Goal: Information Seeking & Learning: Find specific fact

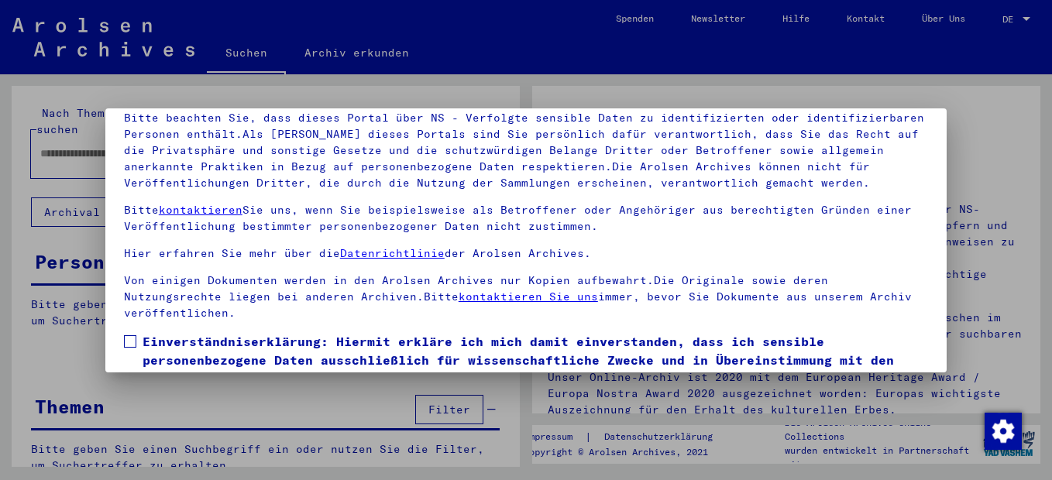
scroll to position [126, 0]
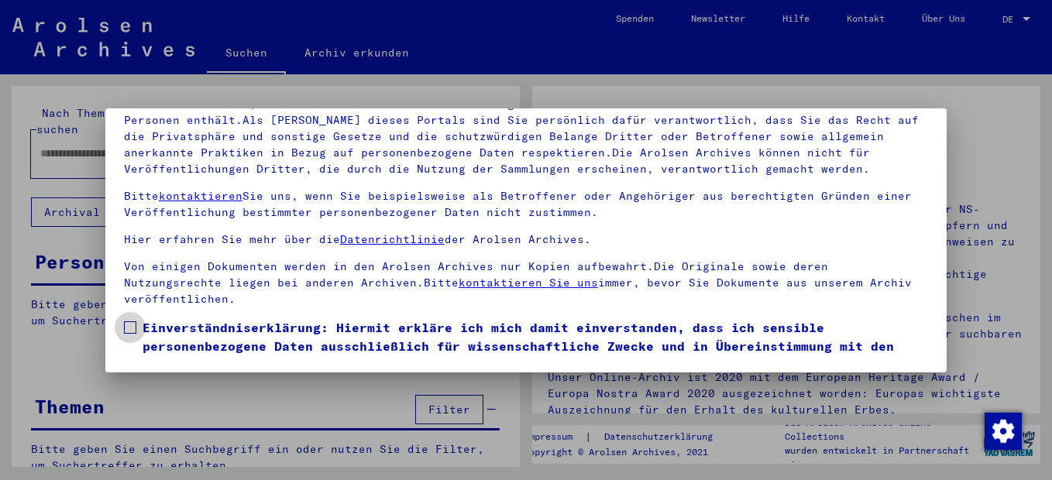
click at [126, 327] on span at bounding box center [130, 328] width 12 height 12
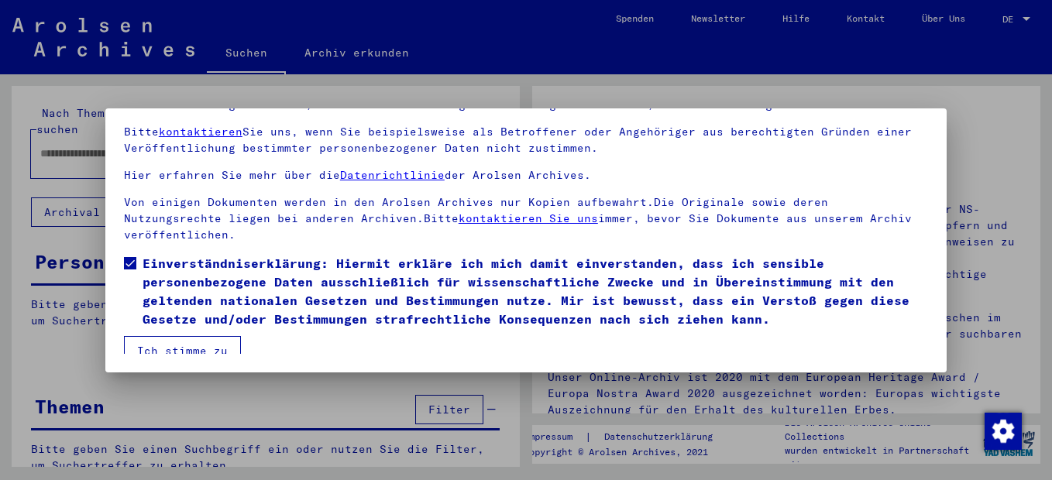
scroll to position [76, 0]
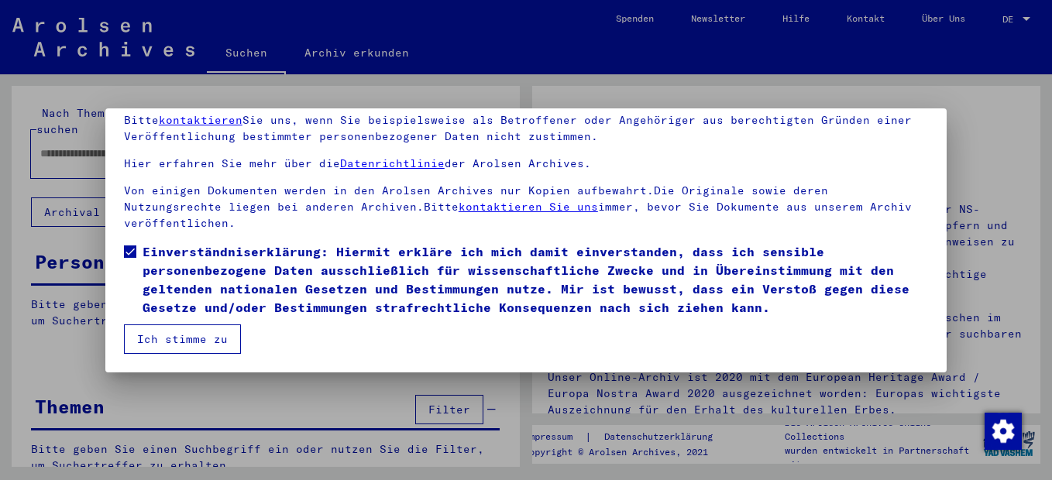
click at [198, 342] on button "Ich stimme zu" at bounding box center [182, 339] width 117 height 29
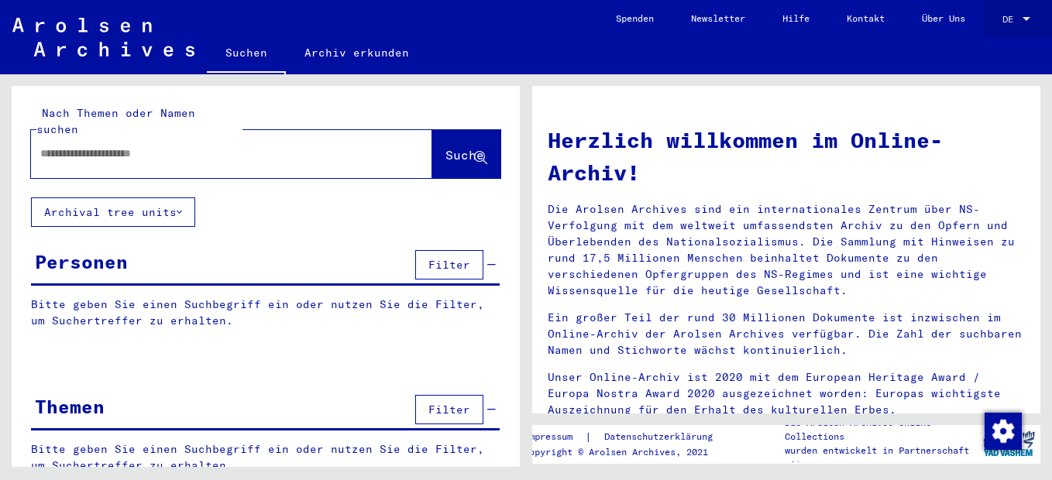
click at [1020, 15] on div at bounding box center [1027, 19] width 14 height 11
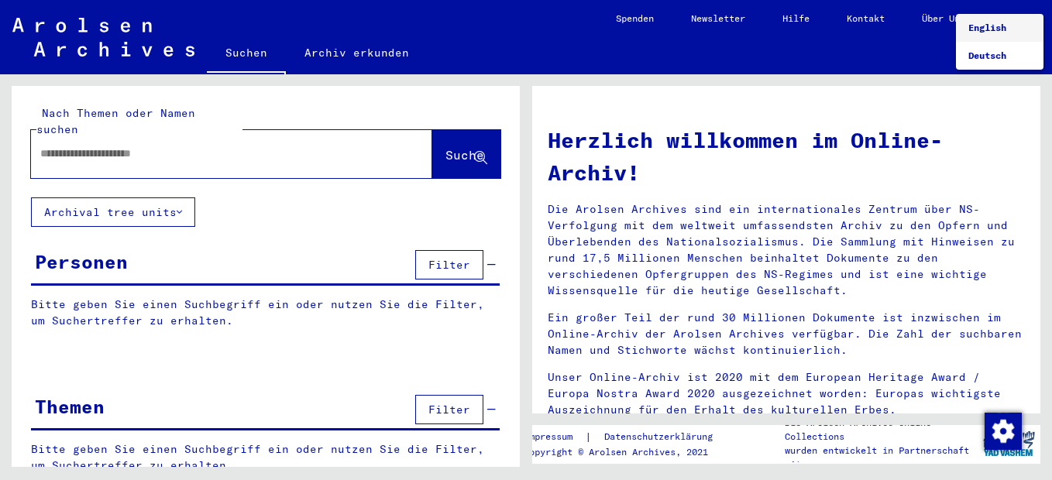
click at [982, 26] on span "English" at bounding box center [988, 28] width 38 height 12
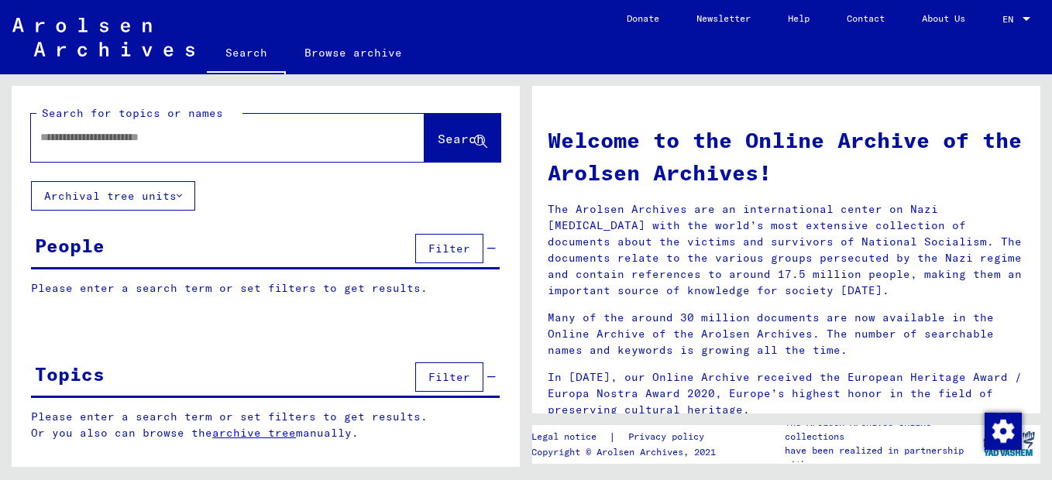
drag, startPoint x: 1030, startPoint y: 284, endPoint x: 1028, endPoint y: 377, distance: 93.8
click at [1028, 377] on div "Welcome to the Online Archive of the Arolsen Archives! The Arolsen Archives are…" at bounding box center [790, 270] width 526 height 393
drag, startPoint x: 1028, startPoint y: 377, endPoint x: 944, endPoint y: 153, distance: 240.1
click at [944, 153] on h1 "Welcome to the Online Archive of the Arolsen Archives!" at bounding box center [786, 156] width 477 height 65
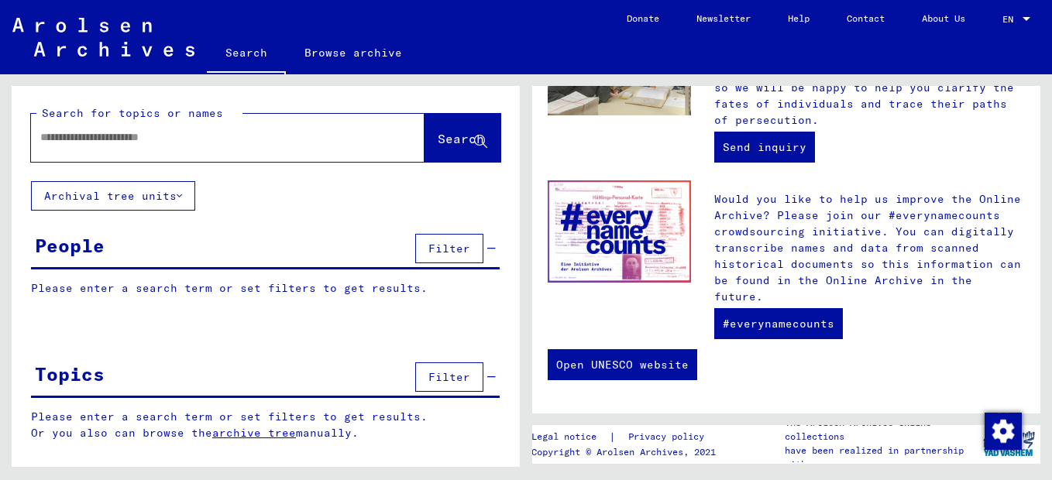
scroll to position [797, 0]
click at [1000, 423] on img "button" at bounding box center [1003, 431] width 37 height 37
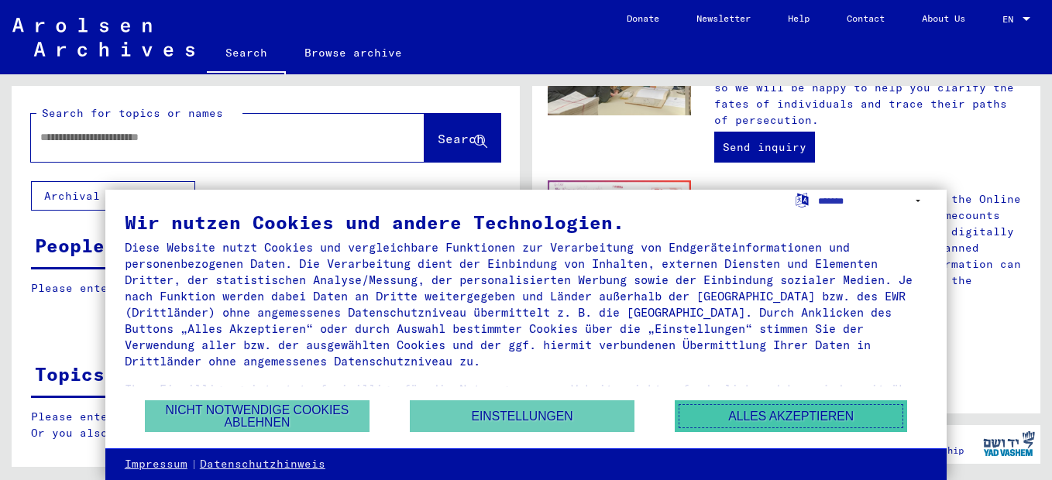
click at [762, 409] on button "Alles akzeptieren" at bounding box center [791, 417] width 232 height 32
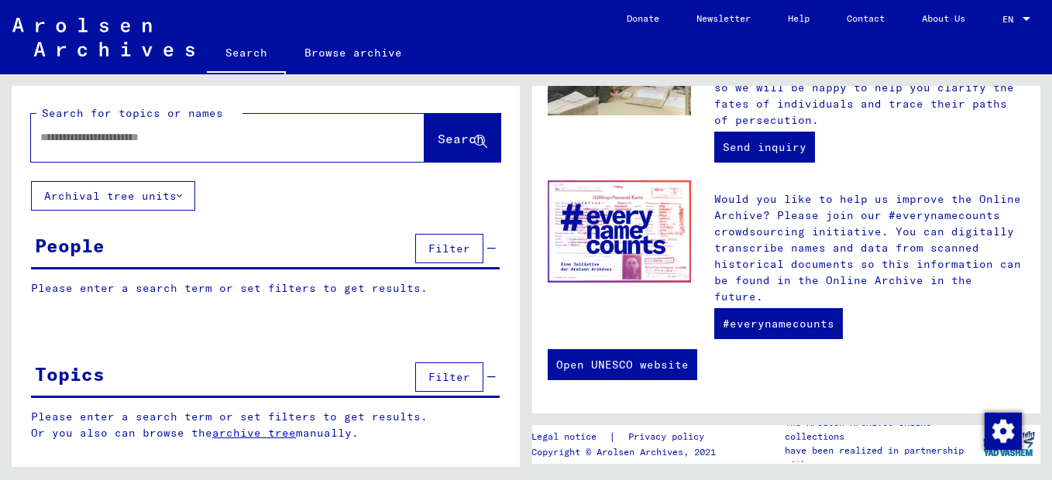
click at [90, 146] on input "text" at bounding box center [209, 137] width 338 height 16
type input "**********"
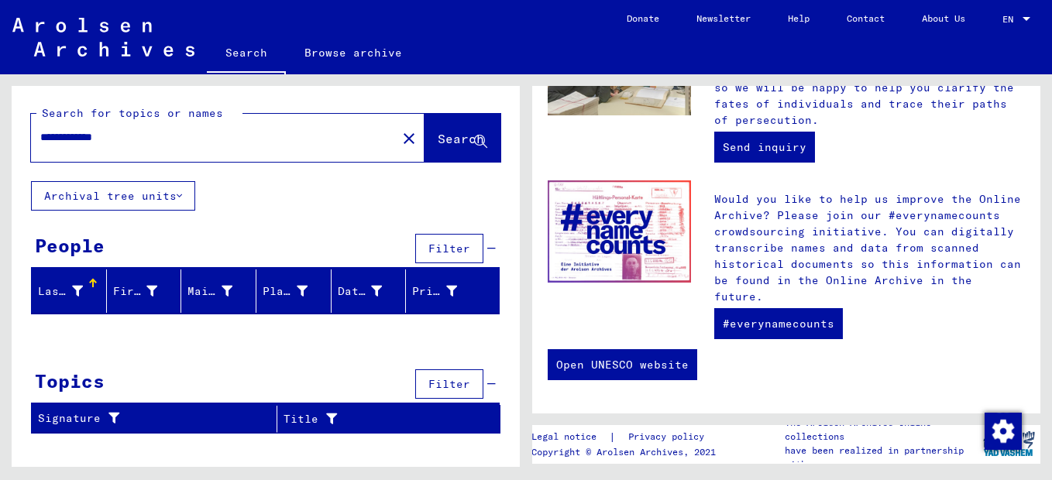
click at [77, 297] on icon at bounding box center [77, 291] width 11 height 11
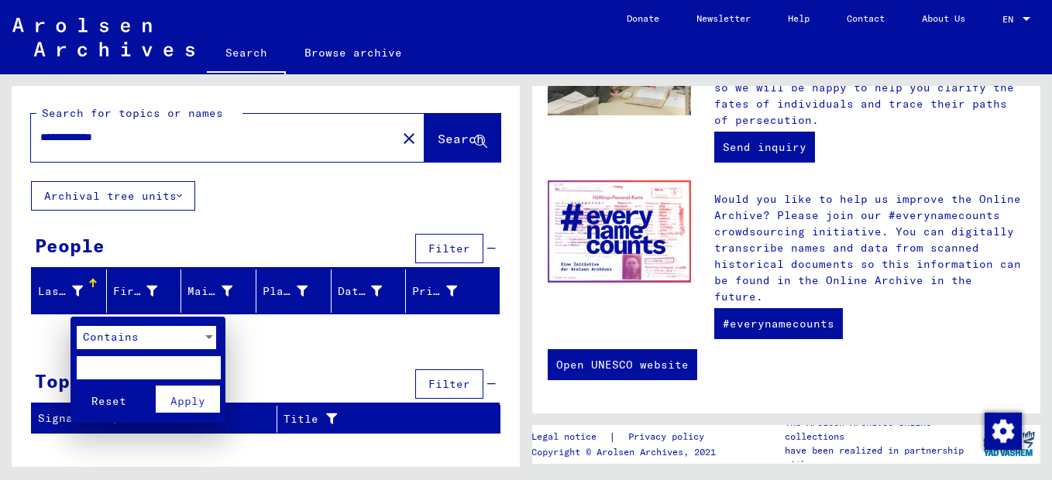
click at [115, 364] on input "text" at bounding box center [148, 367] width 143 height 23
type input "******"
click button "Reset" at bounding box center [109, 399] width 64 height 27
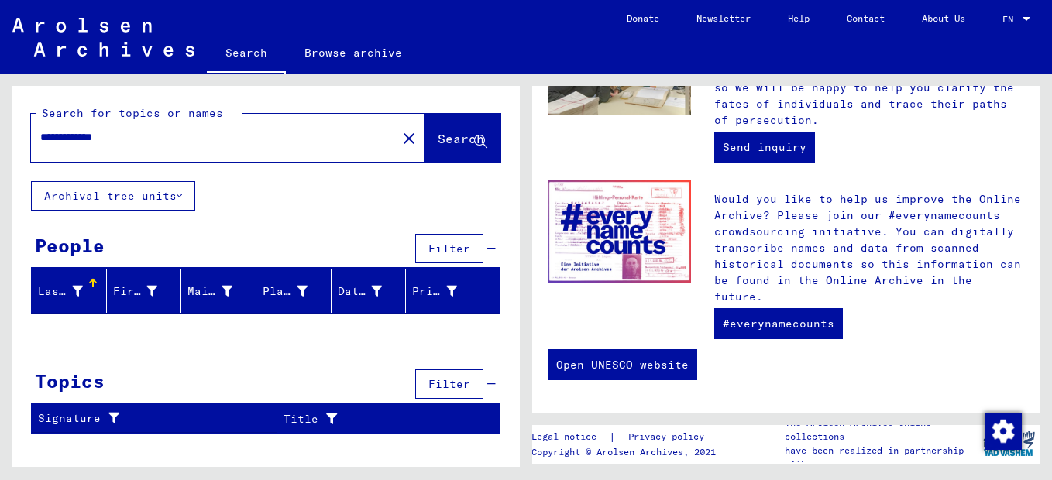
click at [21, 260] on yv-its-grid-expansion-panel "People Filter Last Name First Name Maiden Name Place of Birth Date of Birth Pri…" at bounding box center [266, 278] width 508 height 97
click at [77, 300] on div at bounding box center [77, 292] width 11 height 16
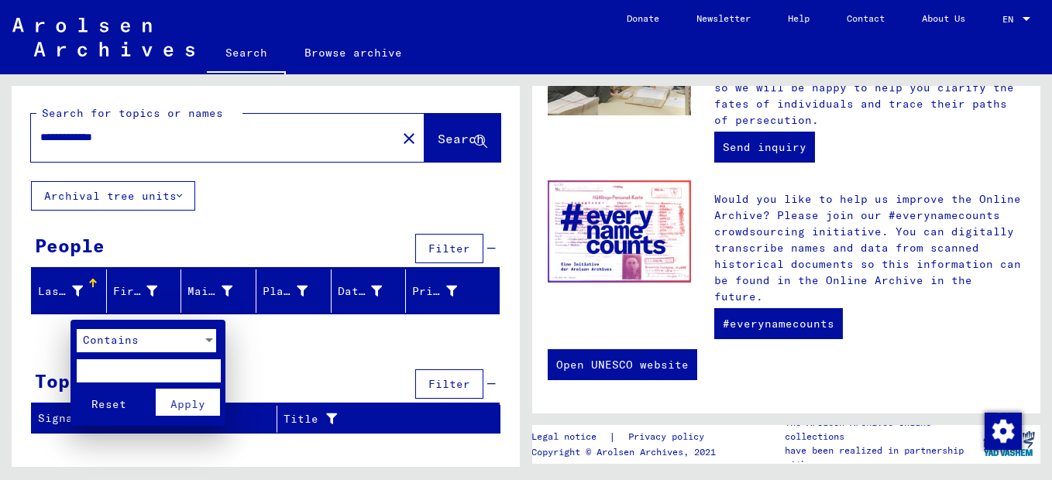
click at [119, 371] on input "text" at bounding box center [148, 371] width 143 height 23
type input "******"
click at [184, 398] on span "Apply" at bounding box center [187, 405] width 35 height 14
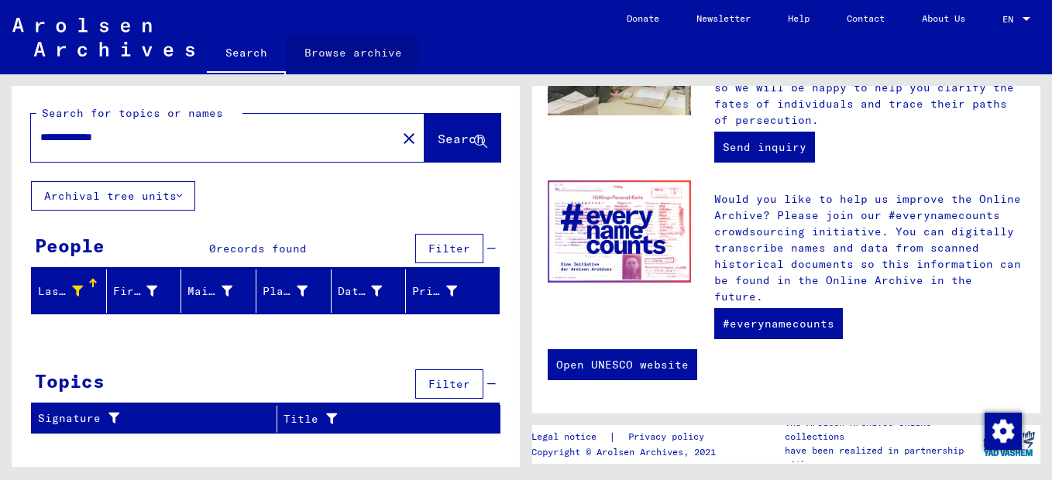
click at [335, 71] on link "Browse archive" at bounding box center [353, 52] width 135 height 37
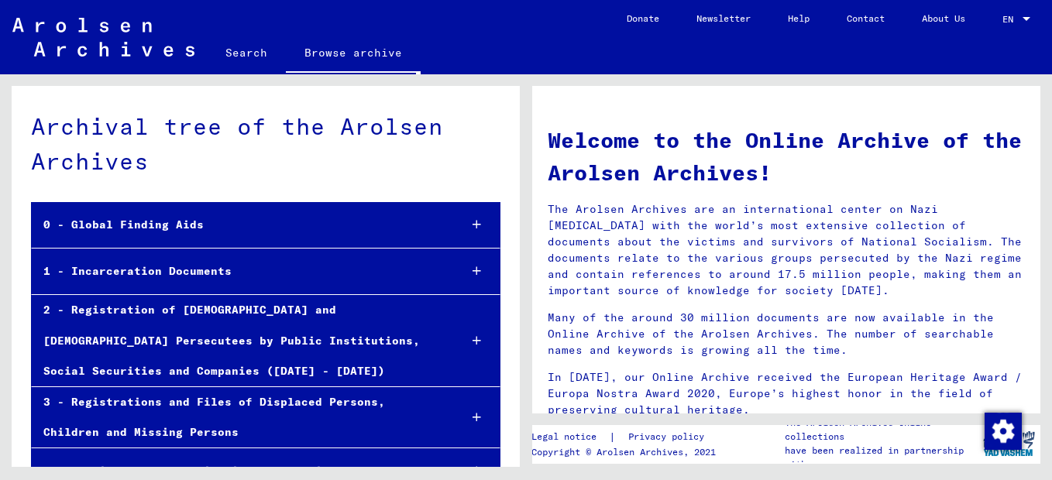
click at [9, 193] on div "Archival tree of the Arolsen Archives 0 - Global Finding Aids 1 - Incarceration…" at bounding box center [263, 270] width 526 height 393
click at [454, 280] on div at bounding box center [477, 272] width 46 height 46
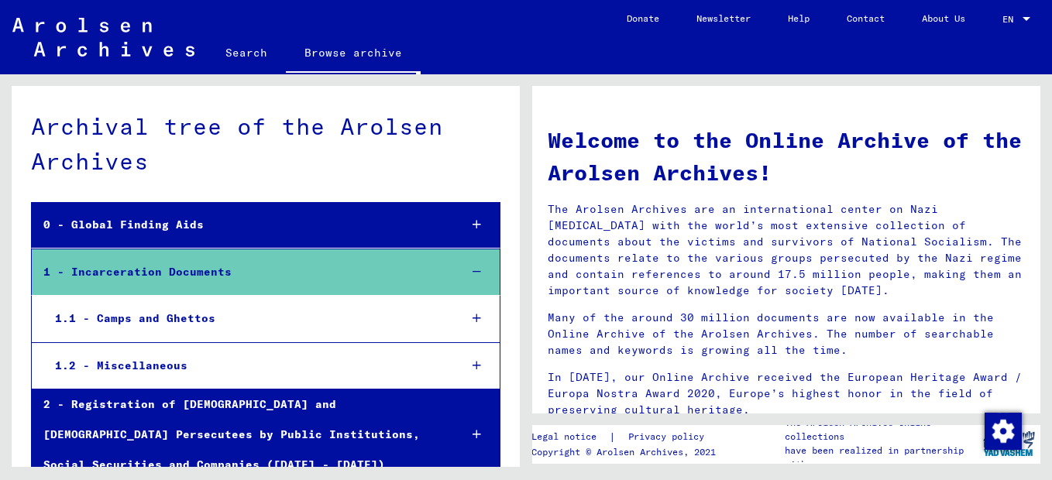
click at [457, 325] on div at bounding box center [477, 319] width 46 height 46
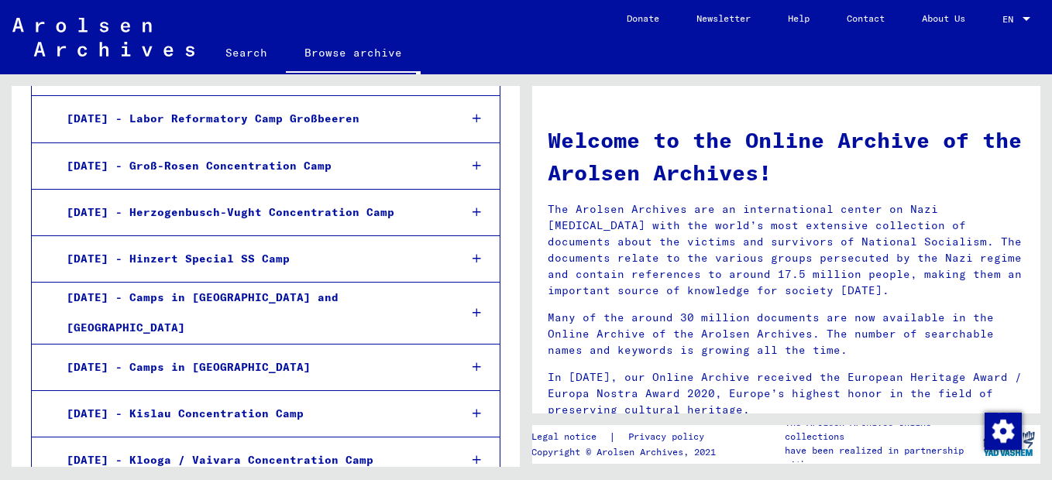
scroll to position [0, 0]
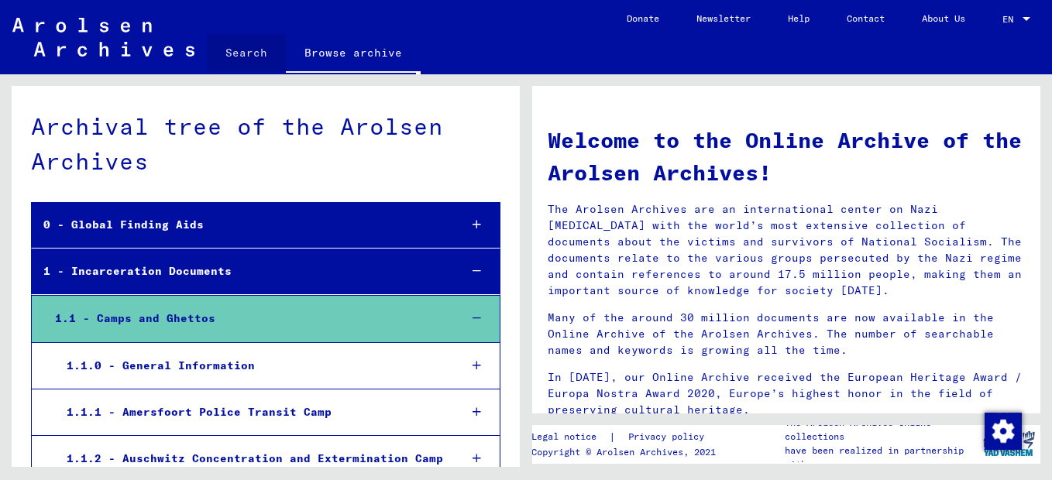
click at [262, 69] on link "Search" at bounding box center [246, 52] width 79 height 37
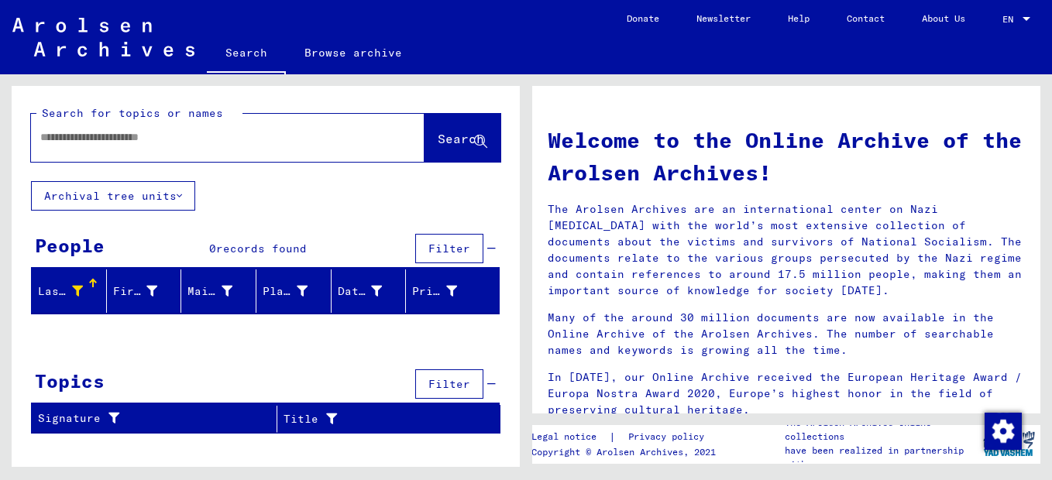
click at [83, 146] on input "text" at bounding box center [209, 137] width 338 height 16
type input "*"
type input "******"
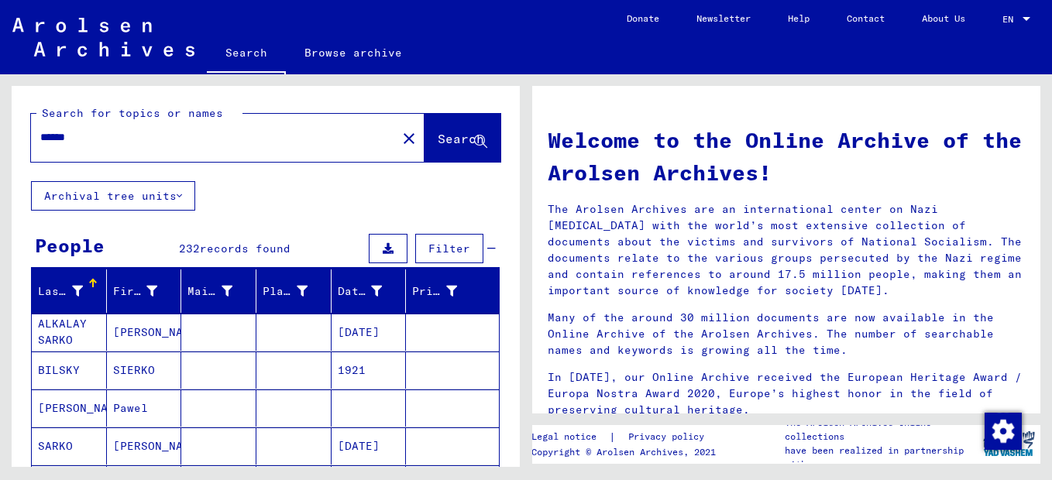
click at [16, 203] on yv-its-search-tree-button "Archival tree units" at bounding box center [104, 196] width 184 height 14
click at [439, 263] on button "Filter" at bounding box center [449, 248] width 68 height 29
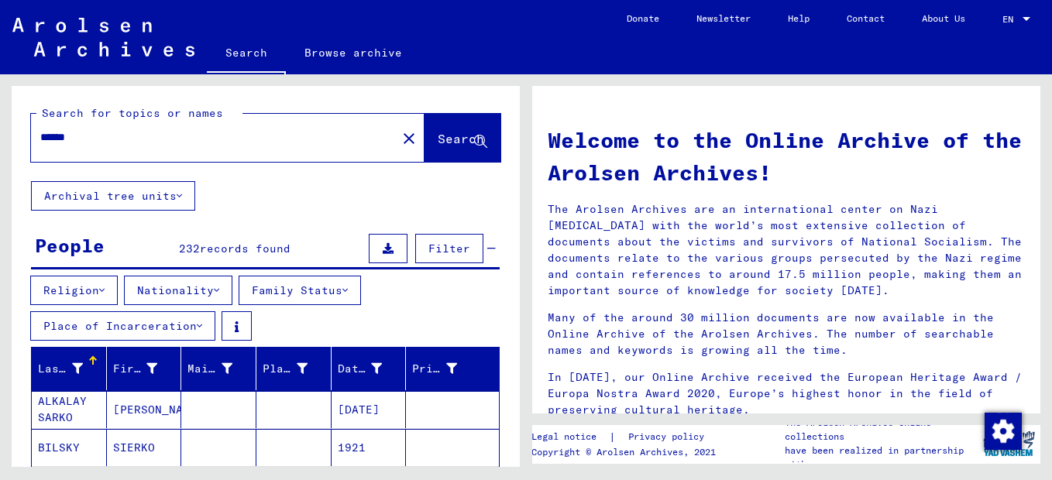
click at [205, 341] on button "Place of Incarceration" at bounding box center [122, 326] width 185 height 29
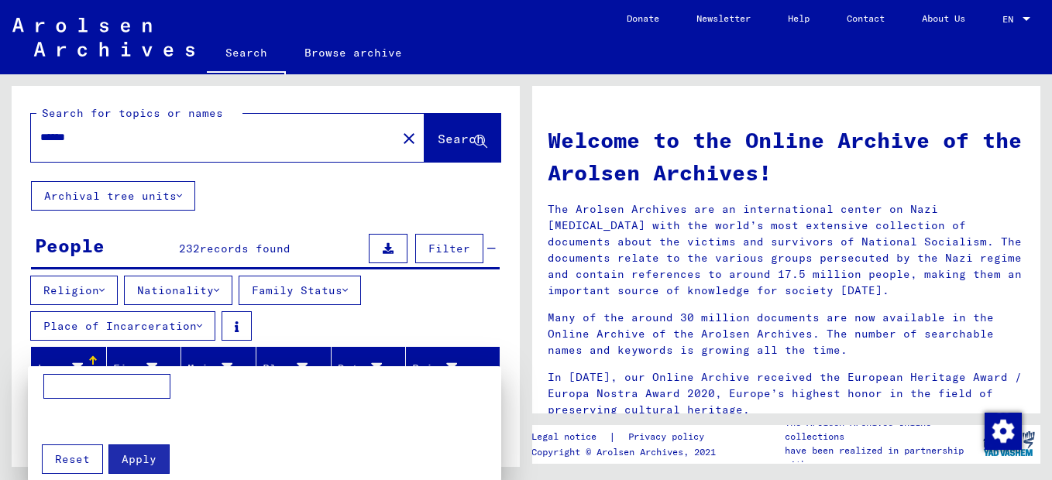
click at [86, 384] on input at bounding box center [106, 386] width 127 height 25
type input "*********"
click at [134, 456] on span "Apply" at bounding box center [139, 460] width 35 height 14
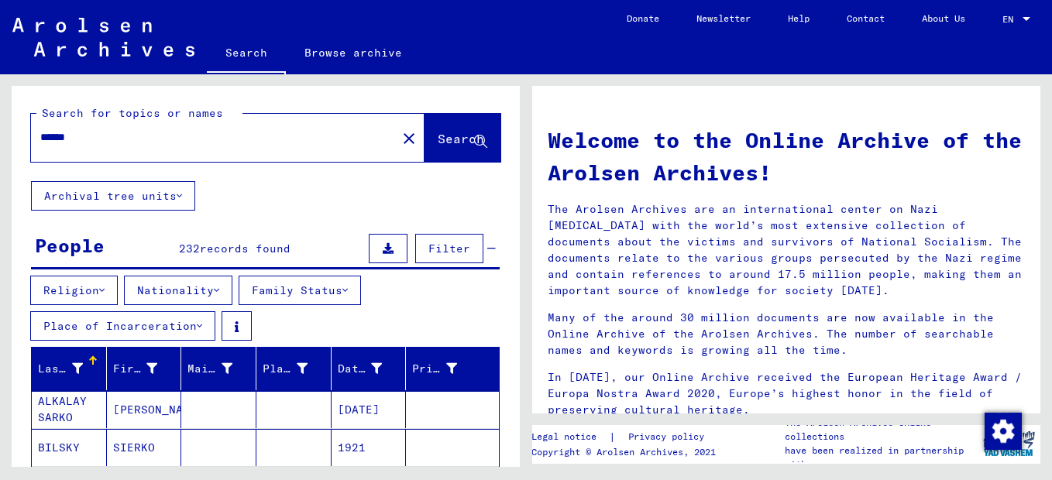
click at [14, 329] on div "Religion Nationality Family Status Place of Incarceration" at bounding box center [266, 311] width 508 height 71
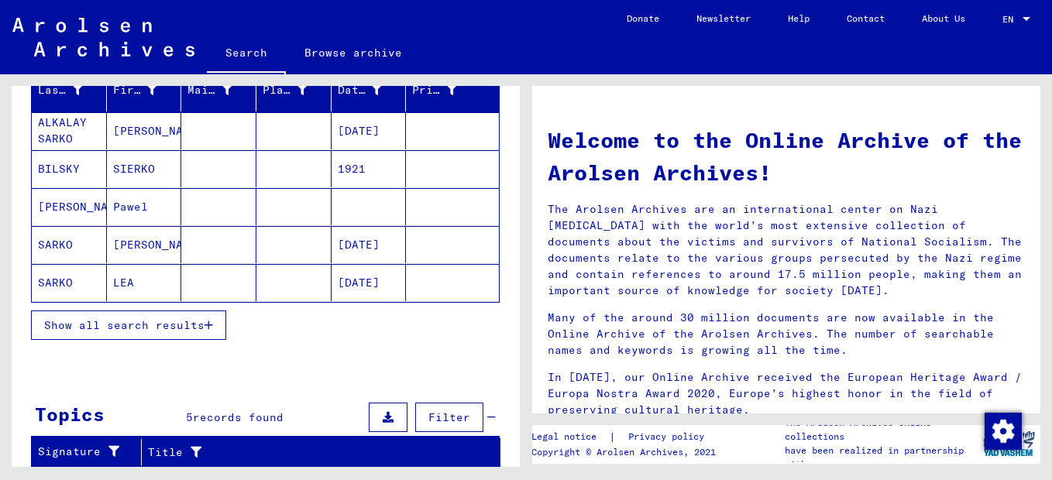
scroll to position [310, 0]
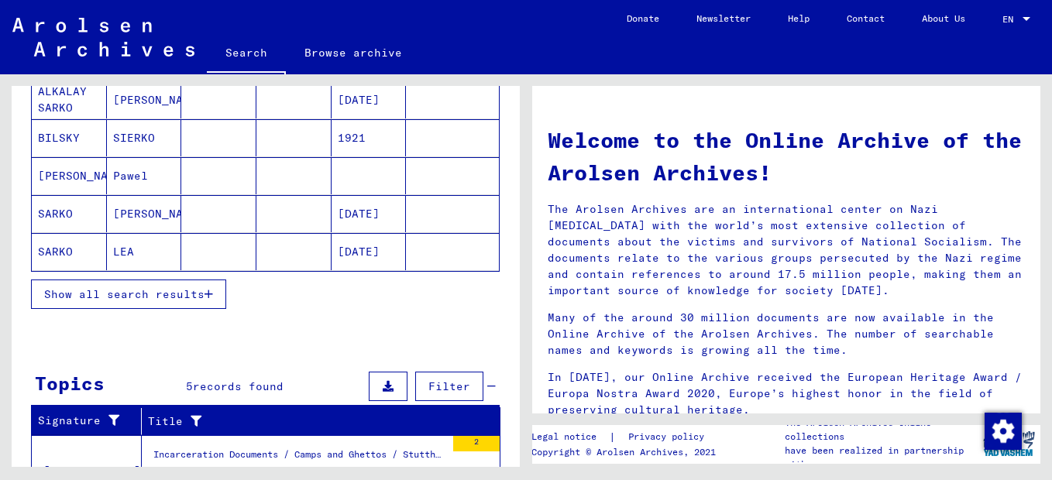
click at [206, 309] on button "Show all search results" at bounding box center [128, 294] width 195 height 29
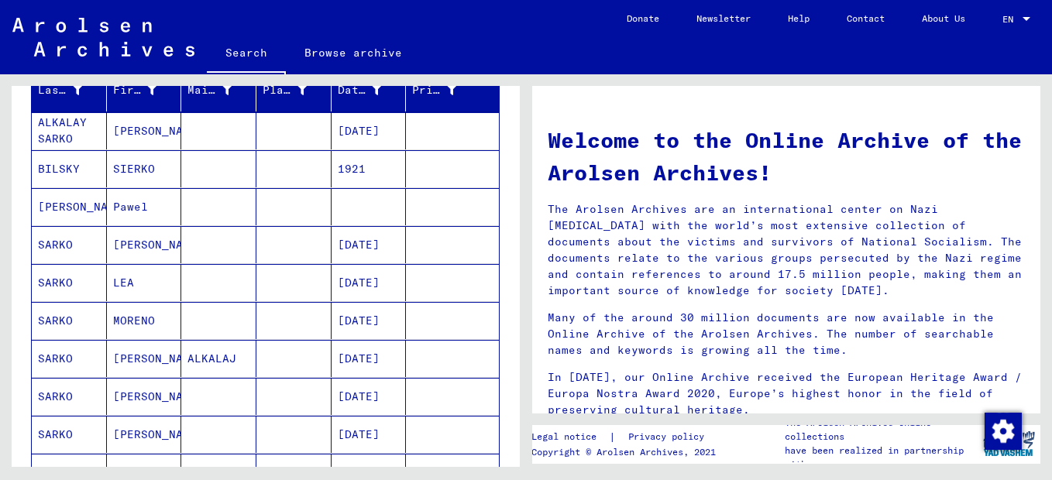
scroll to position [248, 0]
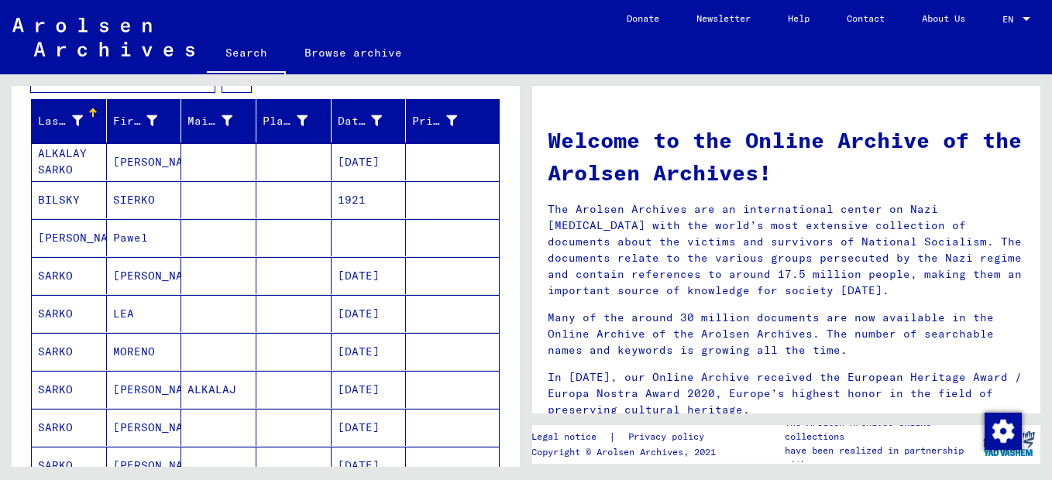
click at [11, 295] on div "Search for topics or names ****** close Search Archival tree units People 232 r…" at bounding box center [263, 270] width 526 height 393
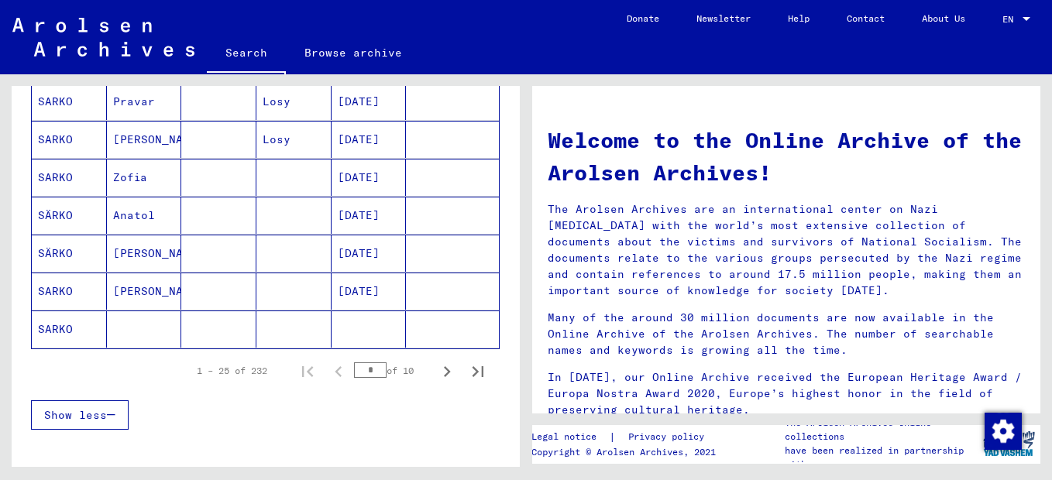
scroll to position [1023, 0]
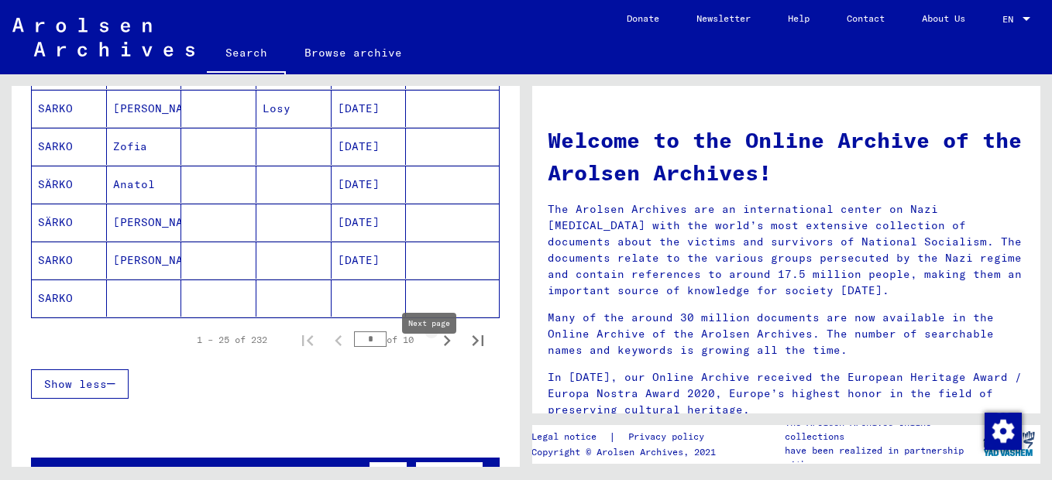
click at [436, 352] on icon "Next page" at bounding box center [447, 341] width 22 height 22
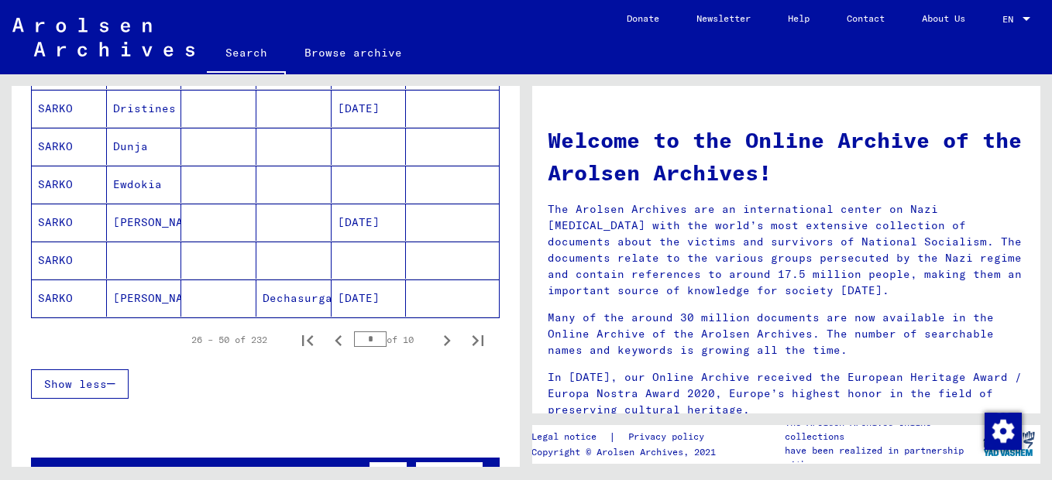
click at [436, 352] on icon "Next page" at bounding box center [447, 341] width 22 height 22
type input "*"
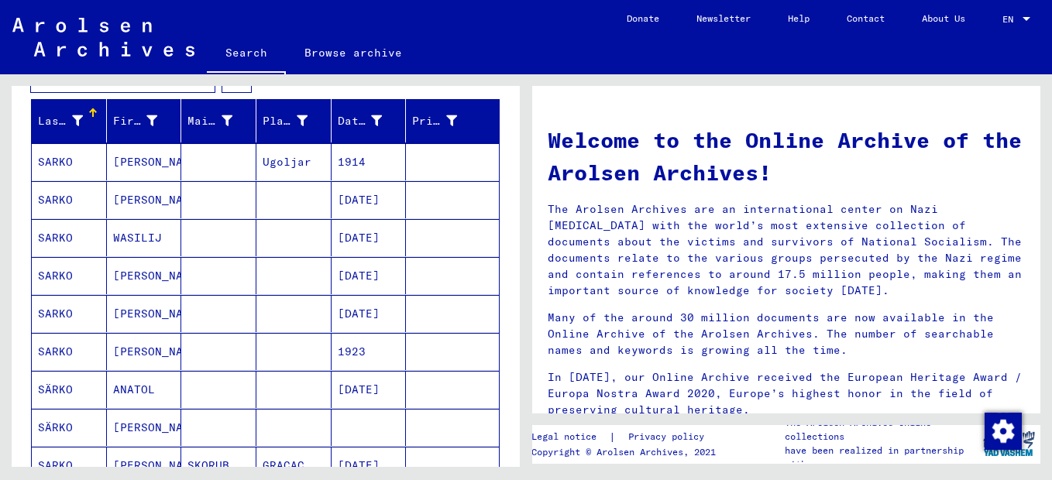
scroll to position [217, 0]
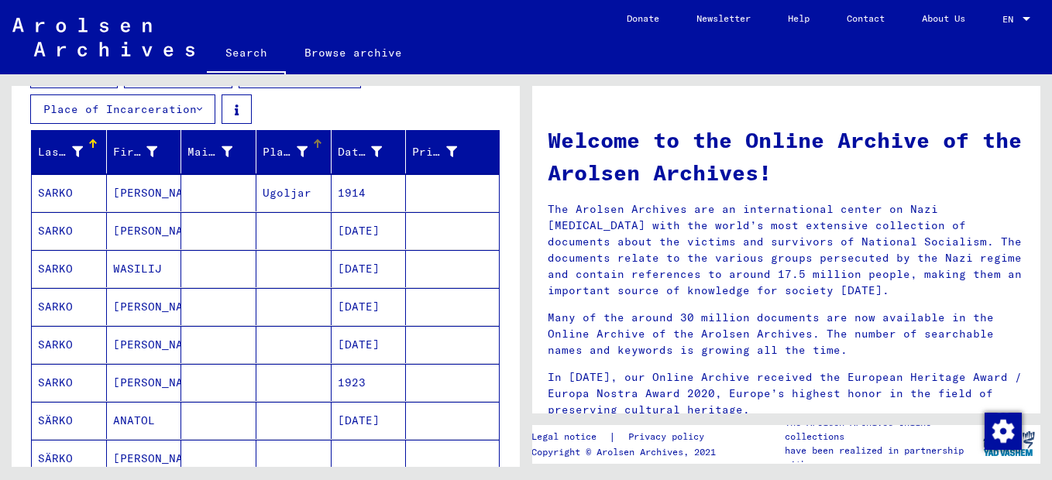
click at [297, 160] on div at bounding box center [302, 152] width 11 height 16
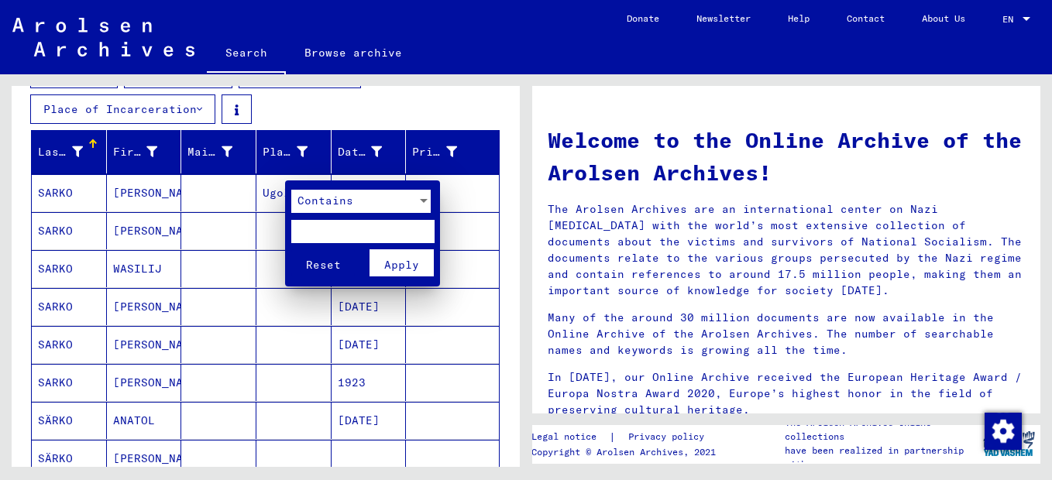
click at [321, 229] on input "text" at bounding box center [362, 231] width 143 height 23
type input "******"
click at [408, 263] on span "Apply" at bounding box center [401, 265] width 35 height 14
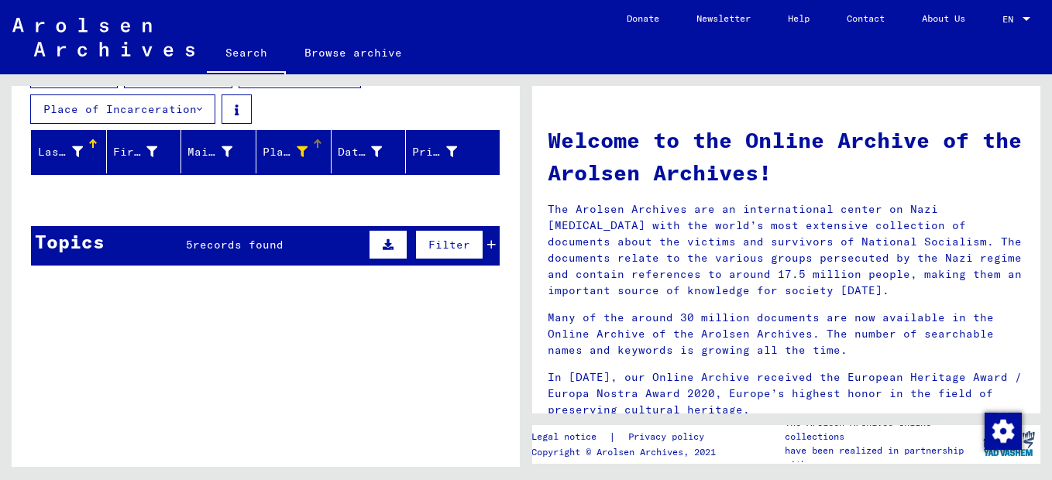
click at [297, 157] on icon at bounding box center [302, 151] width 11 height 11
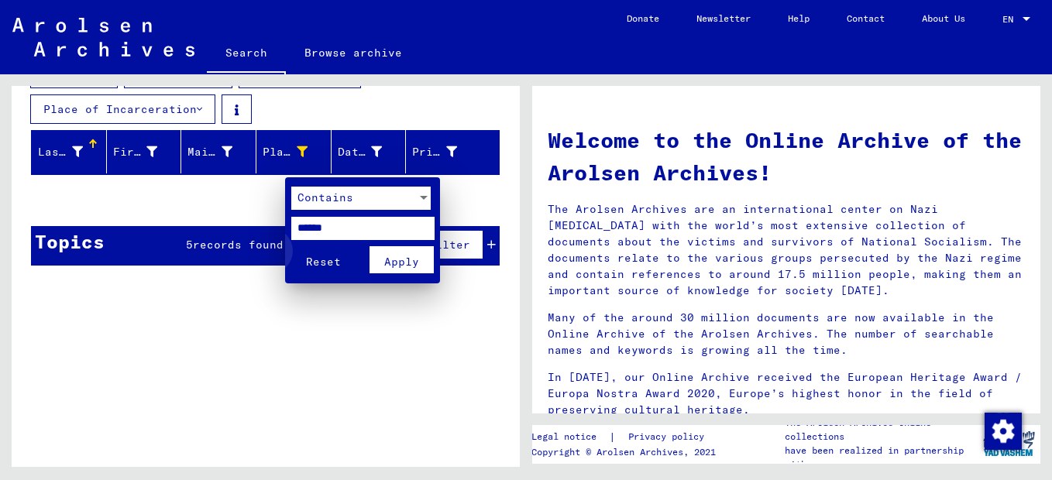
click at [318, 260] on span "Reset" at bounding box center [323, 262] width 35 height 14
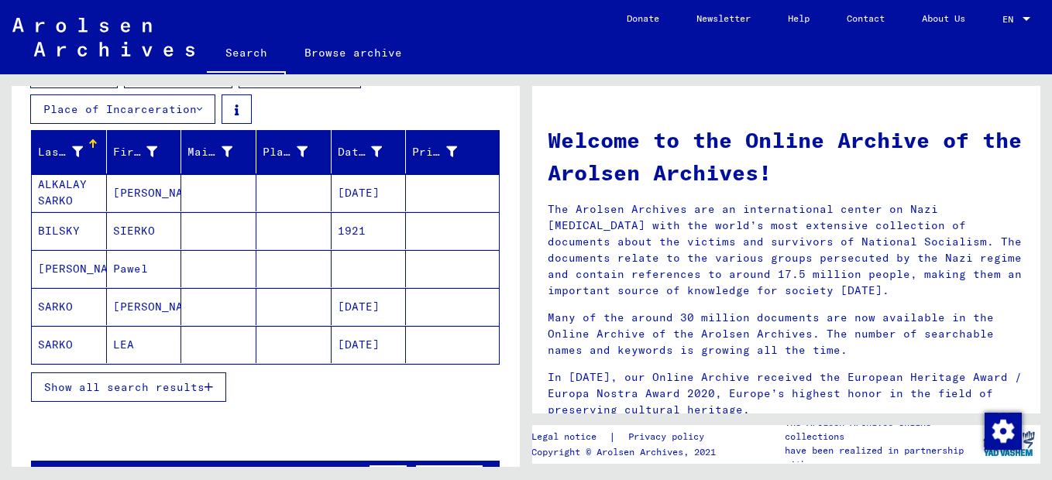
click at [72, 157] on icon at bounding box center [77, 151] width 11 height 11
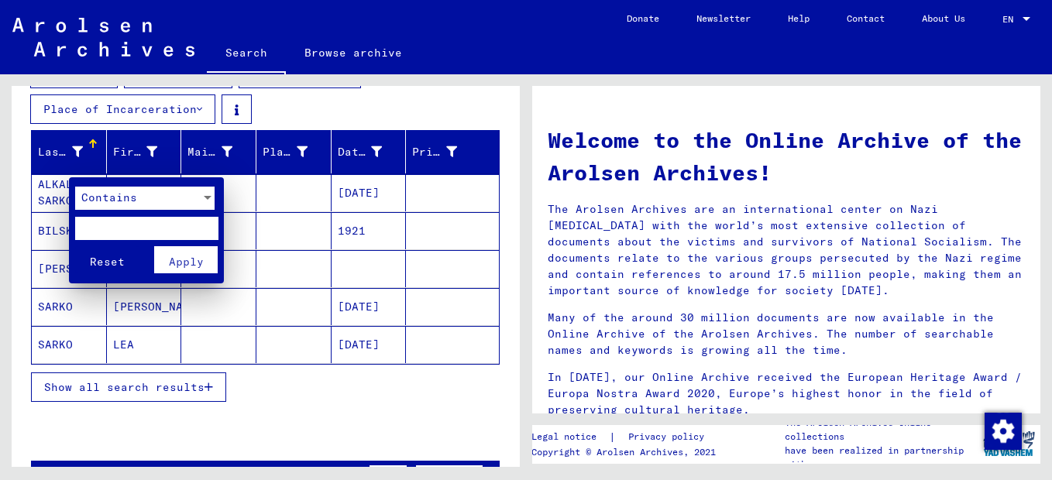
click at [5, 195] on div at bounding box center [526, 240] width 1052 height 480
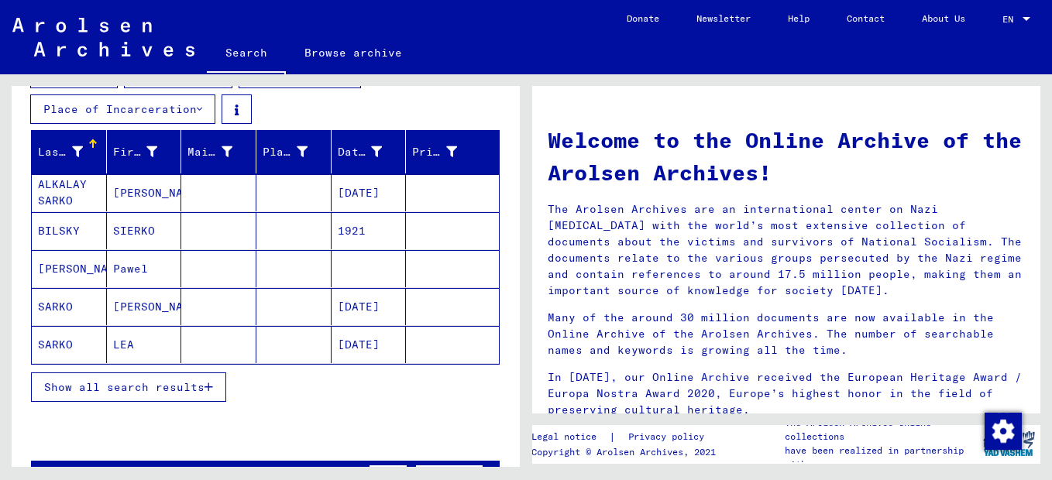
click at [212, 393] on icon "button" at bounding box center [209, 387] width 9 height 11
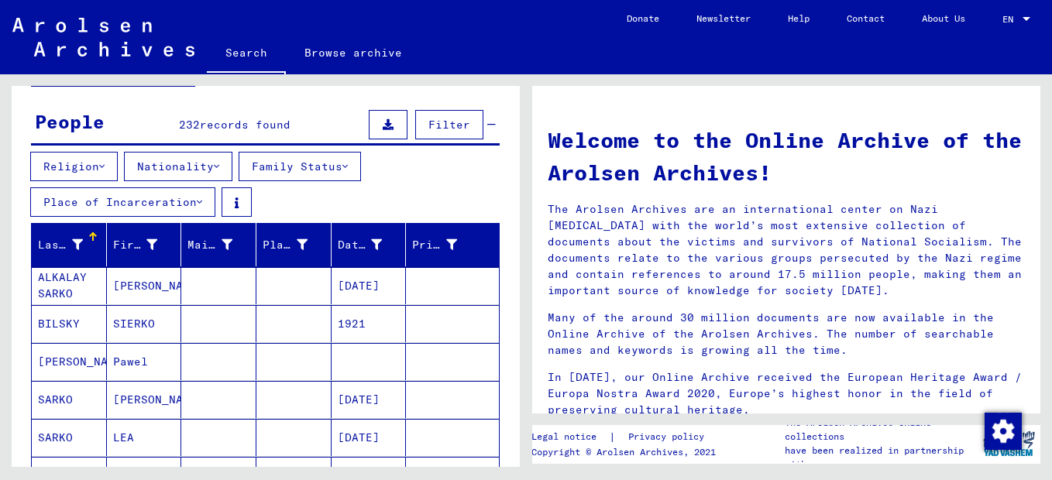
scroll to position [93, 0]
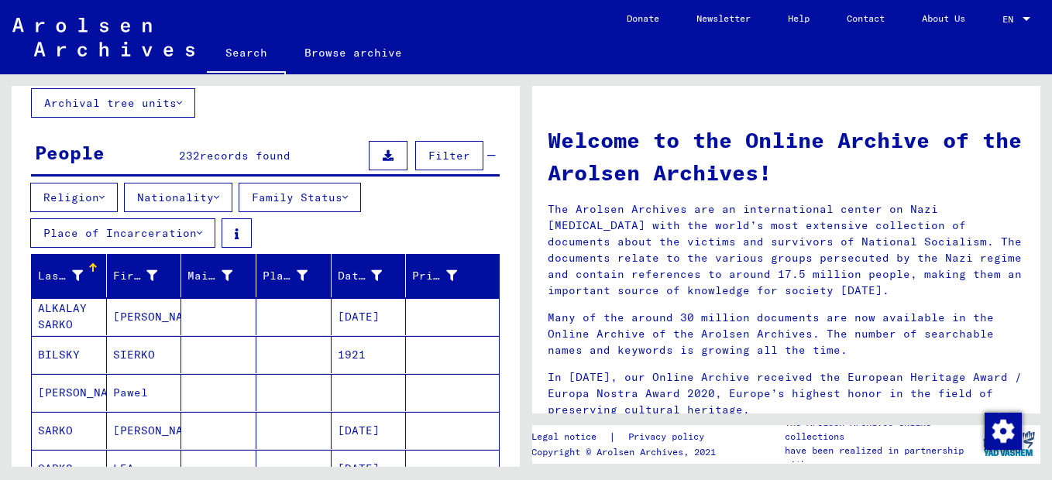
click at [231, 212] on button "Nationality" at bounding box center [178, 197] width 108 height 29
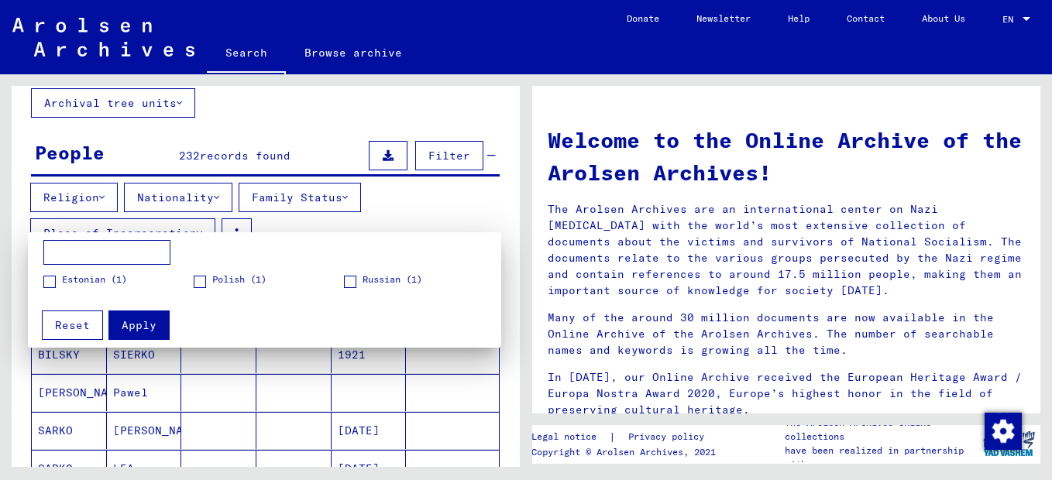
click at [278, 131] on div at bounding box center [526, 240] width 1052 height 480
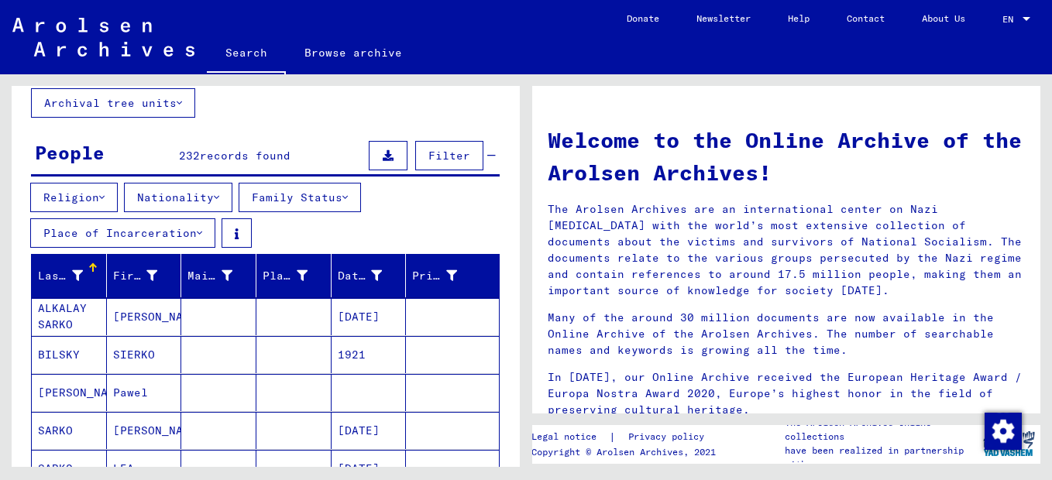
click at [105, 203] on icon at bounding box center [101, 197] width 5 height 11
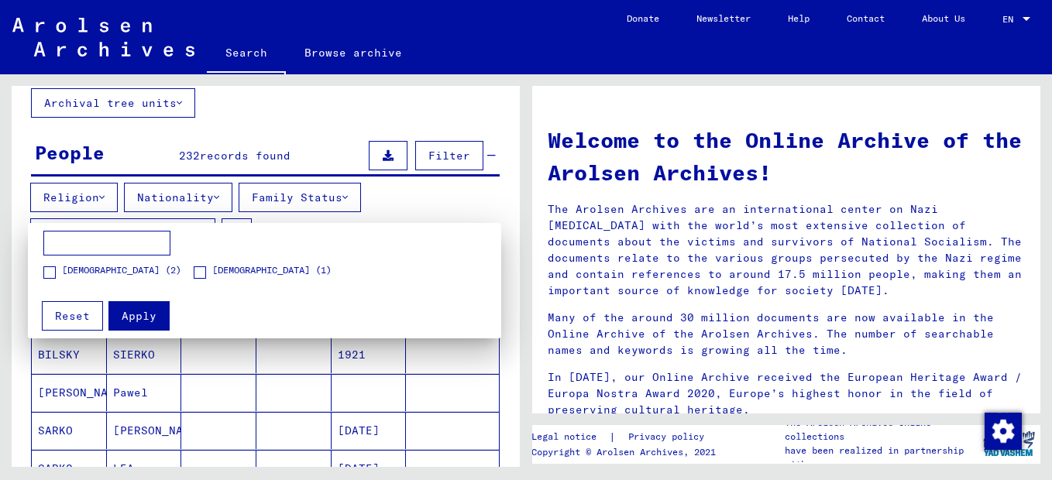
click at [338, 140] on div at bounding box center [526, 240] width 1052 height 480
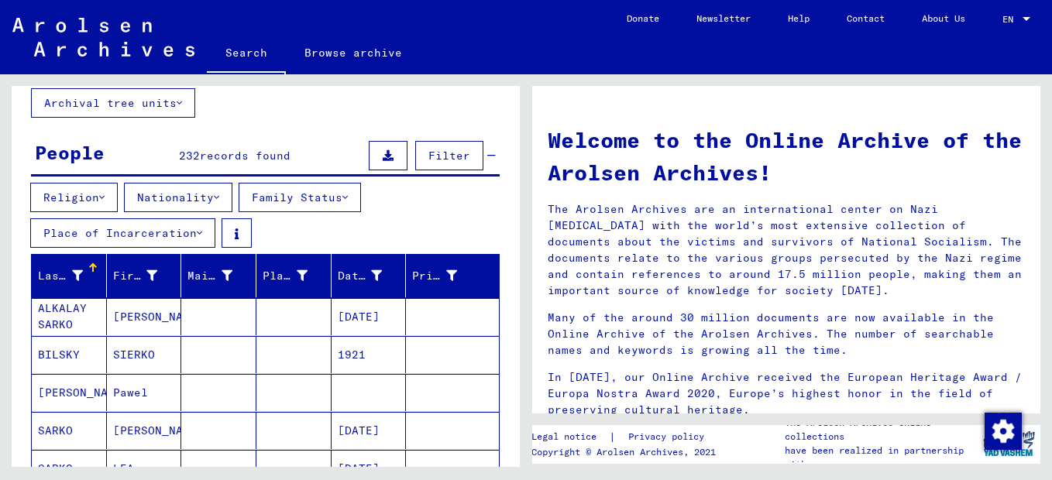
click at [360, 212] on button "Family Status" at bounding box center [300, 197] width 122 height 29
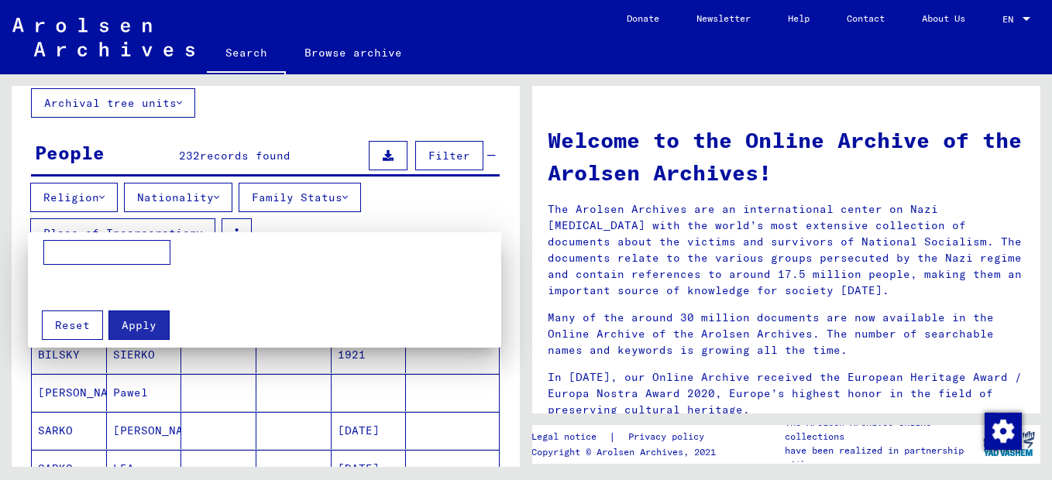
click at [286, 100] on div at bounding box center [526, 240] width 1052 height 480
